Goal: Information Seeking & Learning: Learn about a topic

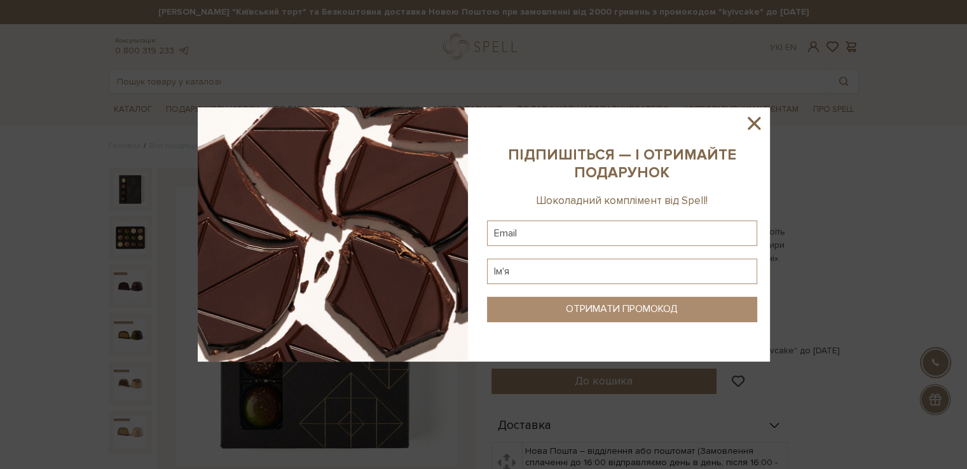
click at [752, 121] on icon at bounding box center [753, 123] width 13 height 13
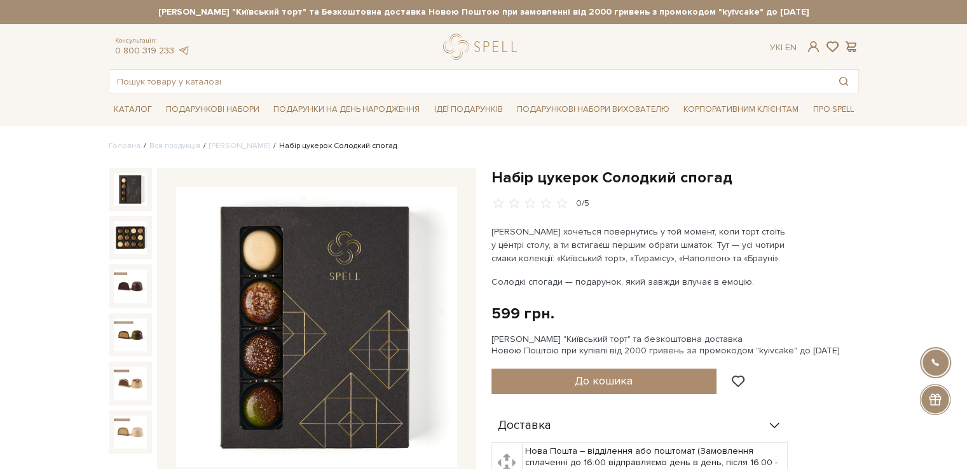
click at [319, 271] on img at bounding box center [316, 327] width 281 height 281
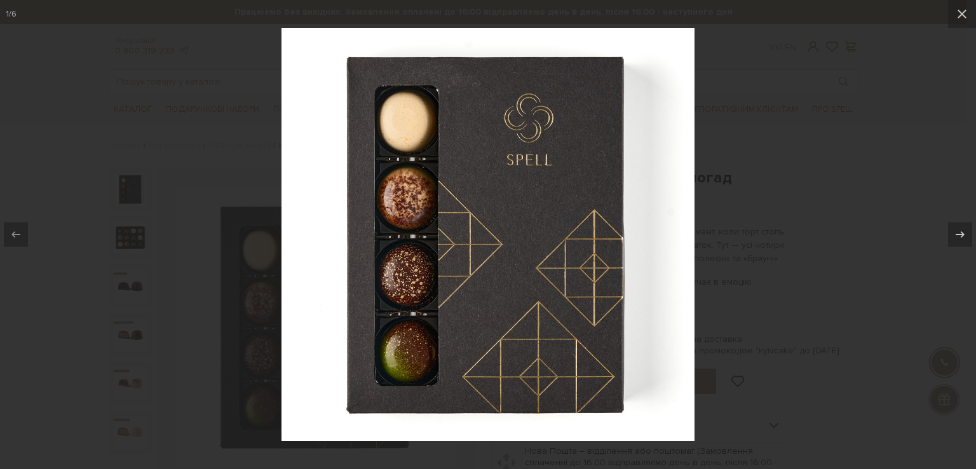
click at [137, 242] on div at bounding box center [488, 234] width 976 height 469
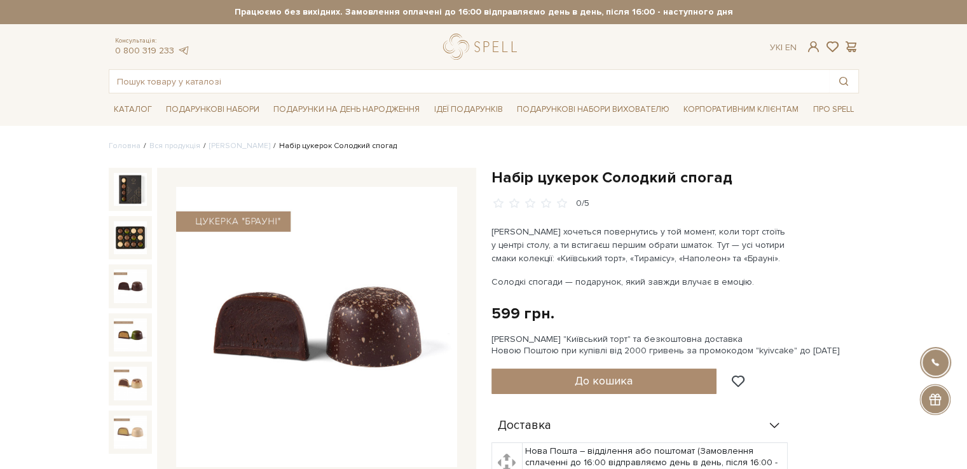
click at [138, 282] on img at bounding box center [130, 285] width 33 height 33
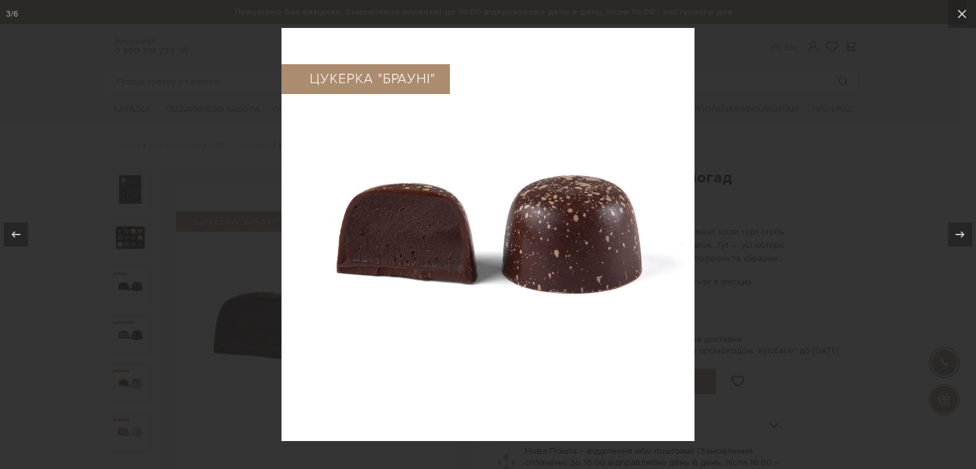
click at [139, 247] on div at bounding box center [488, 234] width 976 height 469
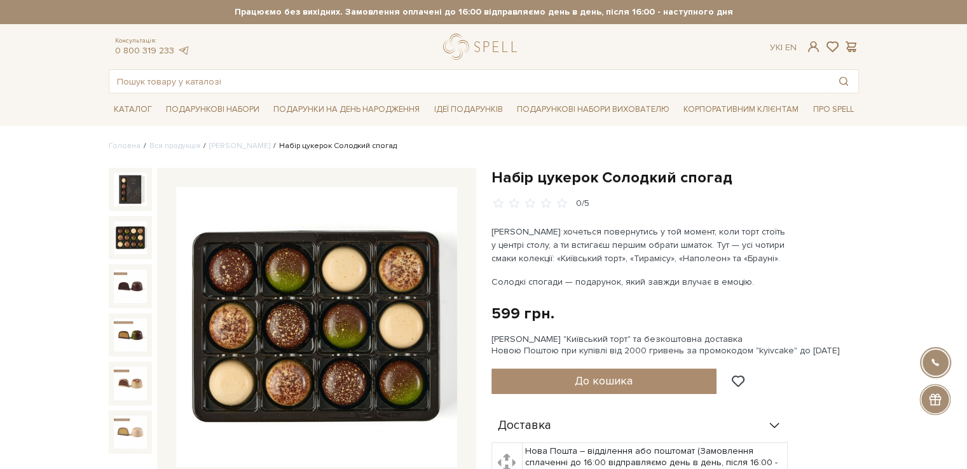
click at [119, 239] on img at bounding box center [130, 237] width 33 height 33
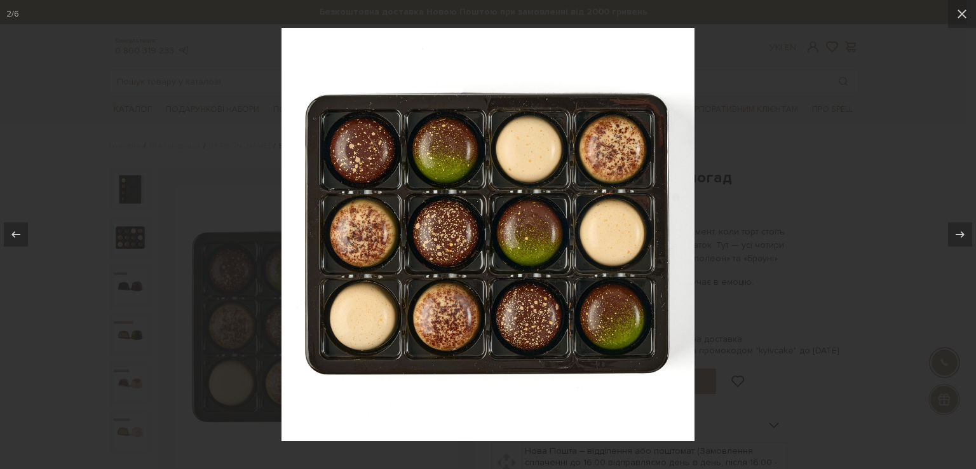
click at [130, 182] on div at bounding box center [488, 234] width 976 height 469
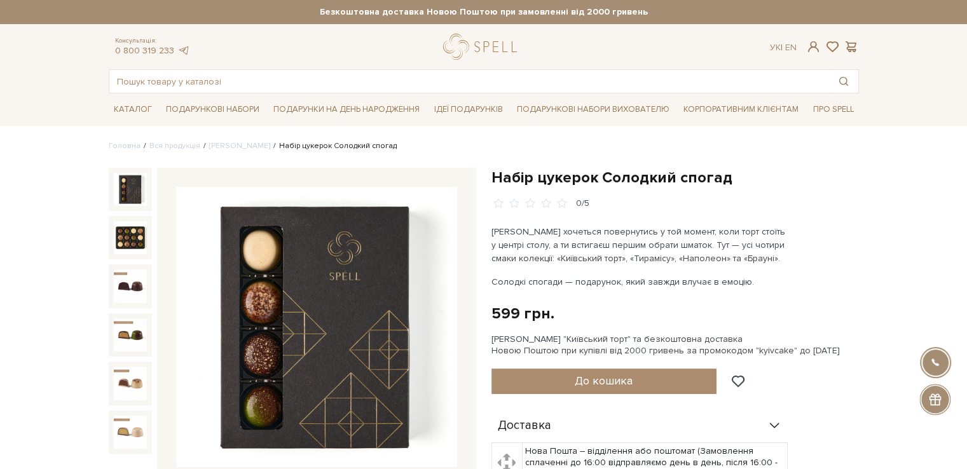
click at [130, 182] on img at bounding box center [130, 189] width 33 height 33
